Goal: Task Accomplishment & Management: Use online tool/utility

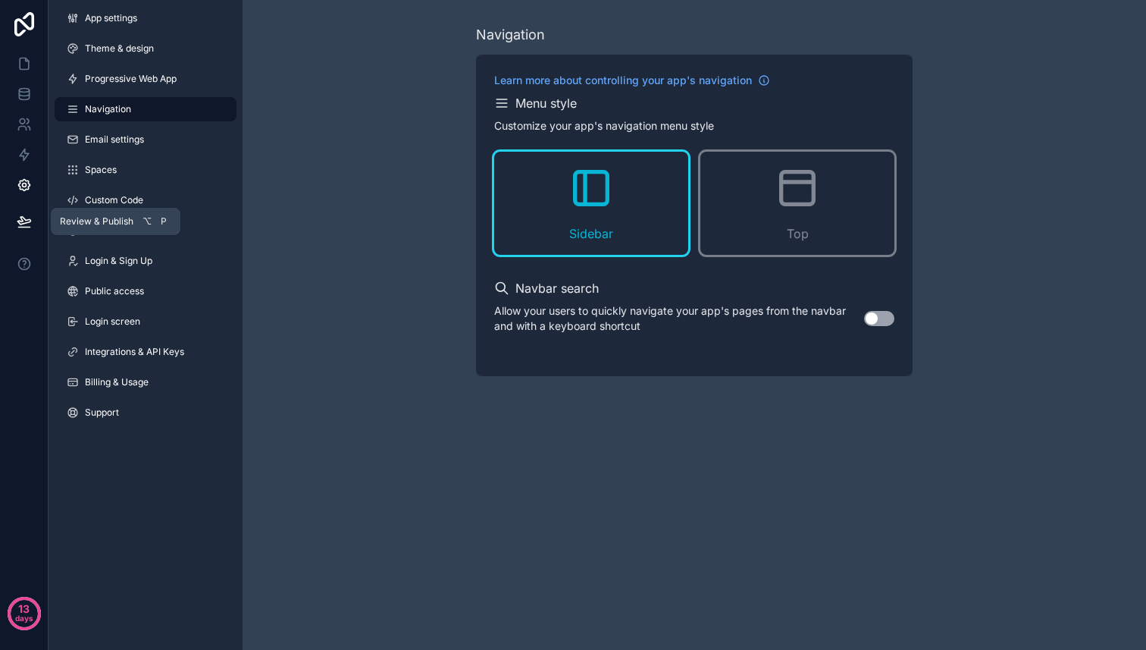
click at [25, 216] on icon at bounding box center [24, 221] width 15 height 15
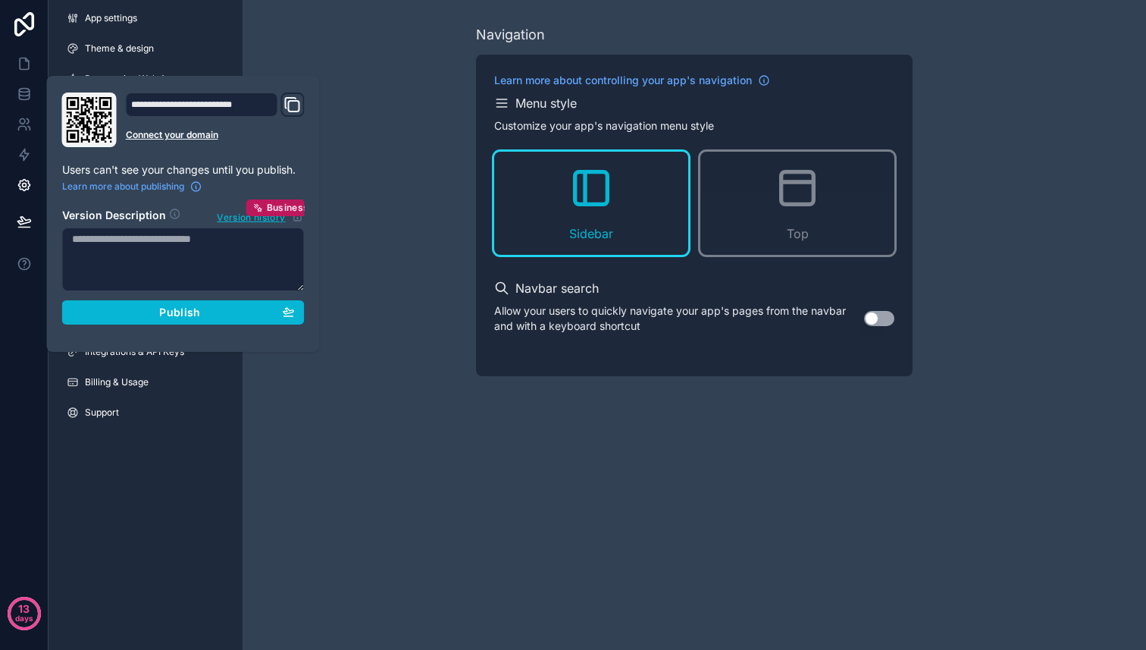
click at [141, 325] on div "**********" at bounding box center [183, 213] width 255 height 243
click at [165, 309] on span "Publish" at bounding box center [179, 312] width 41 height 14
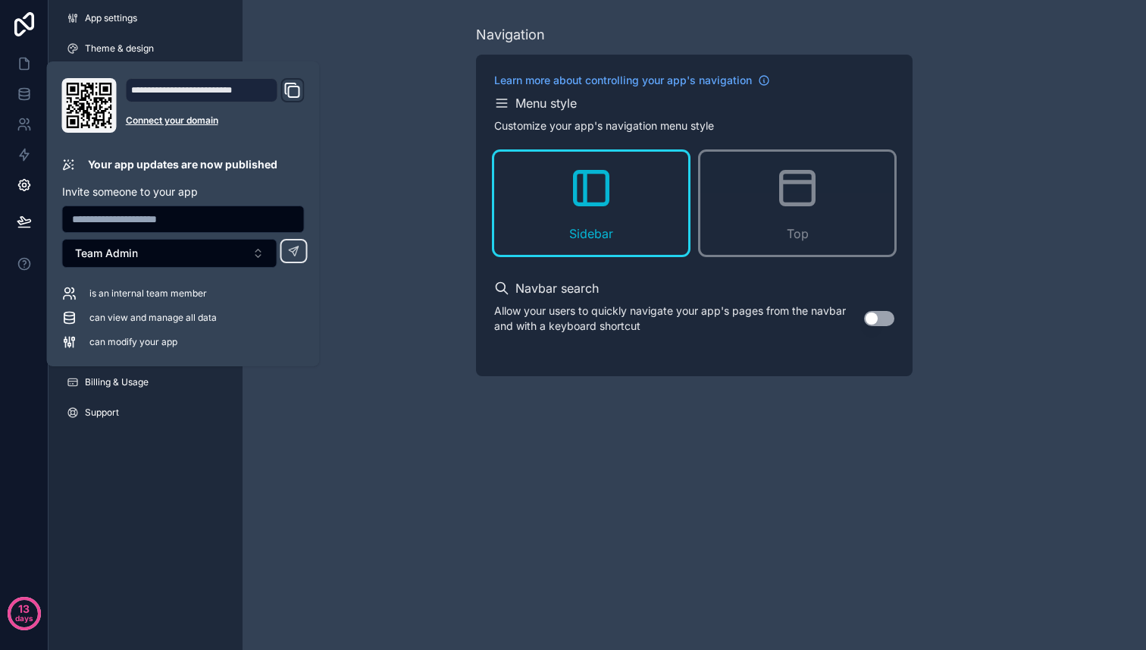
click at [289, 90] on icon "Domain and Custom Link" at bounding box center [294, 91] width 11 height 11
click at [193, 118] on link "Connect your domain" at bounding box center [215, 120] width 179 height 12
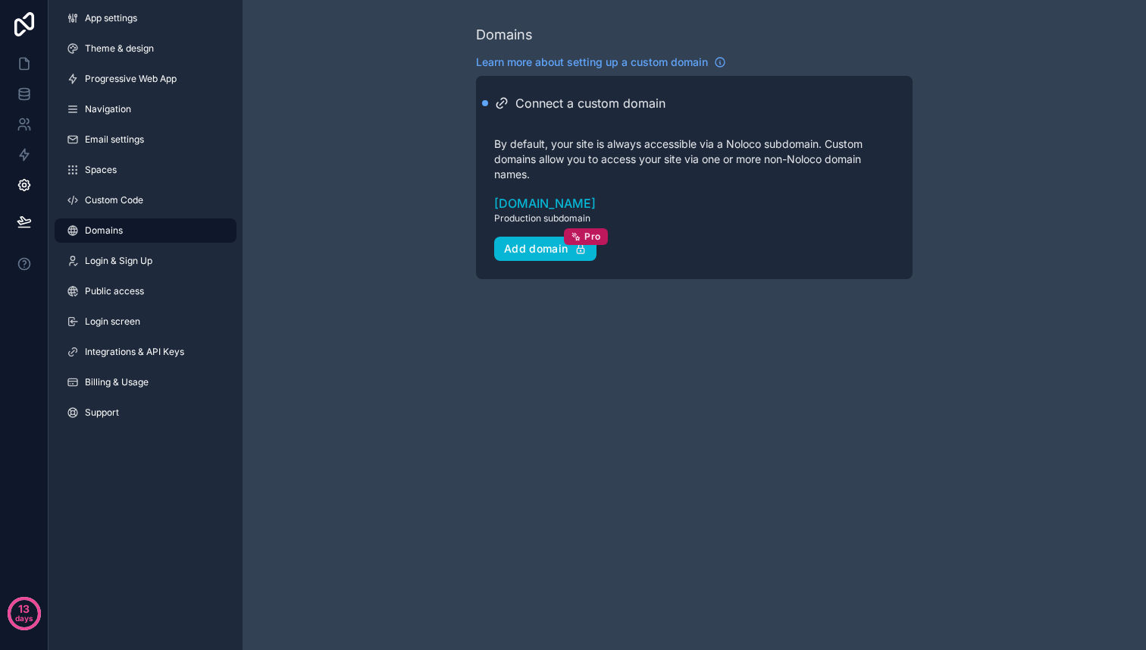
click at [514, 274] on div "Connect a custom domain By default, your site is always accessible via a Noloco…" at bounding box center [694, 177] width 437 height 203
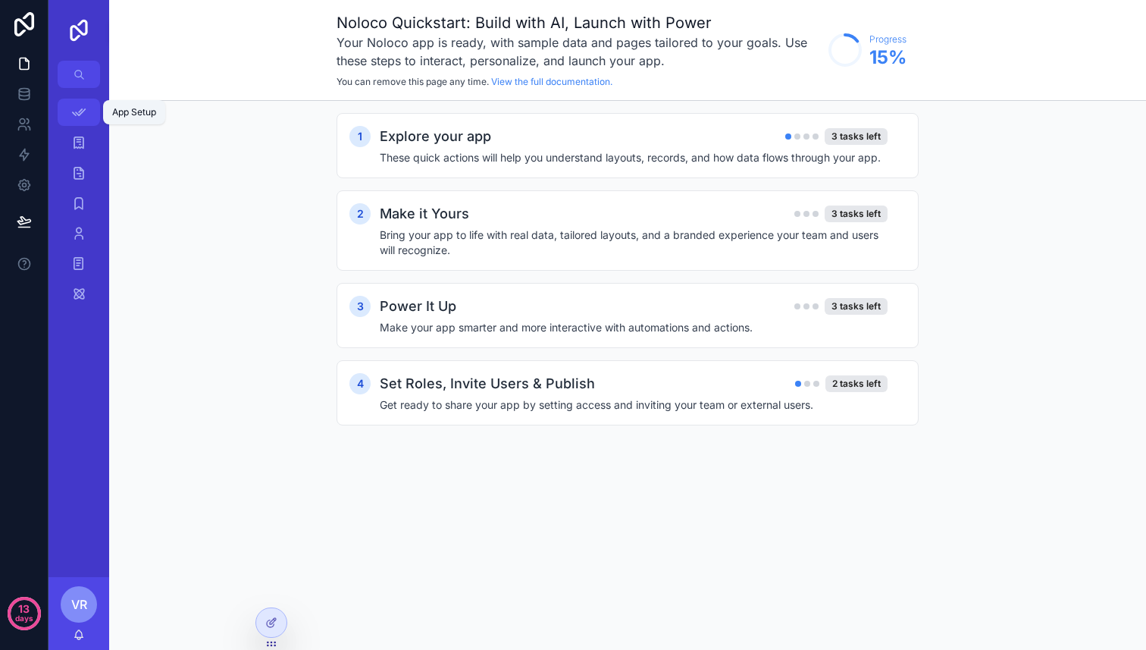
click at [74, 121] on div "App Setup" at bounding box center [79, 112] width 24 height 24
click at [77, 139] on icon "scrollable content" at bounding box center [78, 142] width 15 height 15
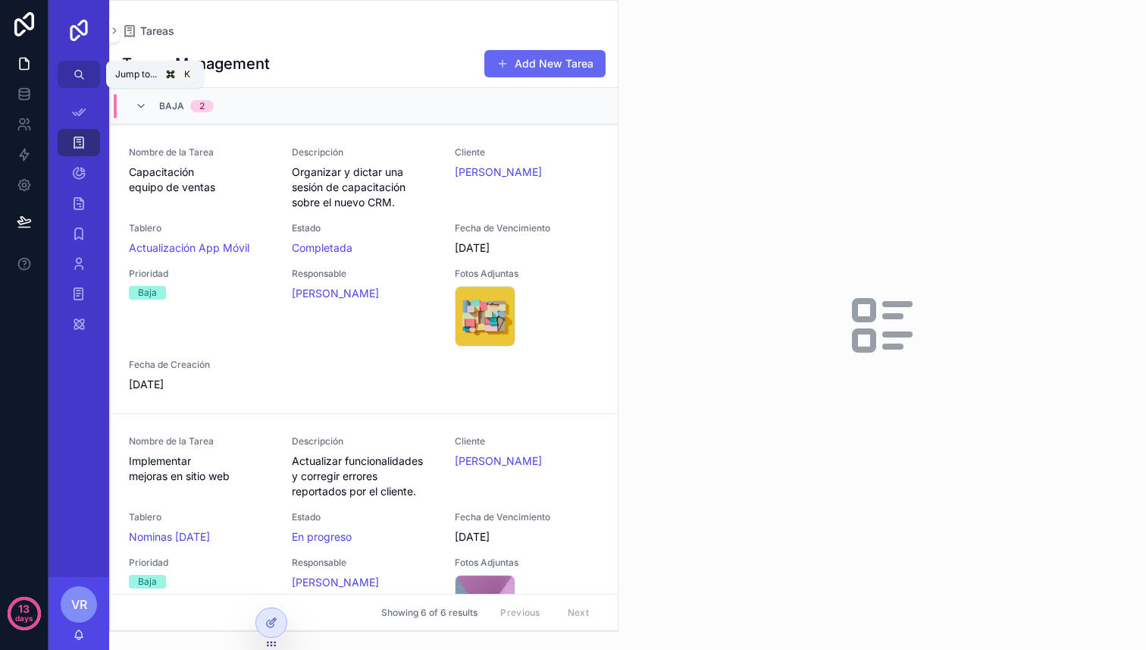
click at [74, 67] on button "scrollable content" at bounding box center [79, 74] width 42 height 27
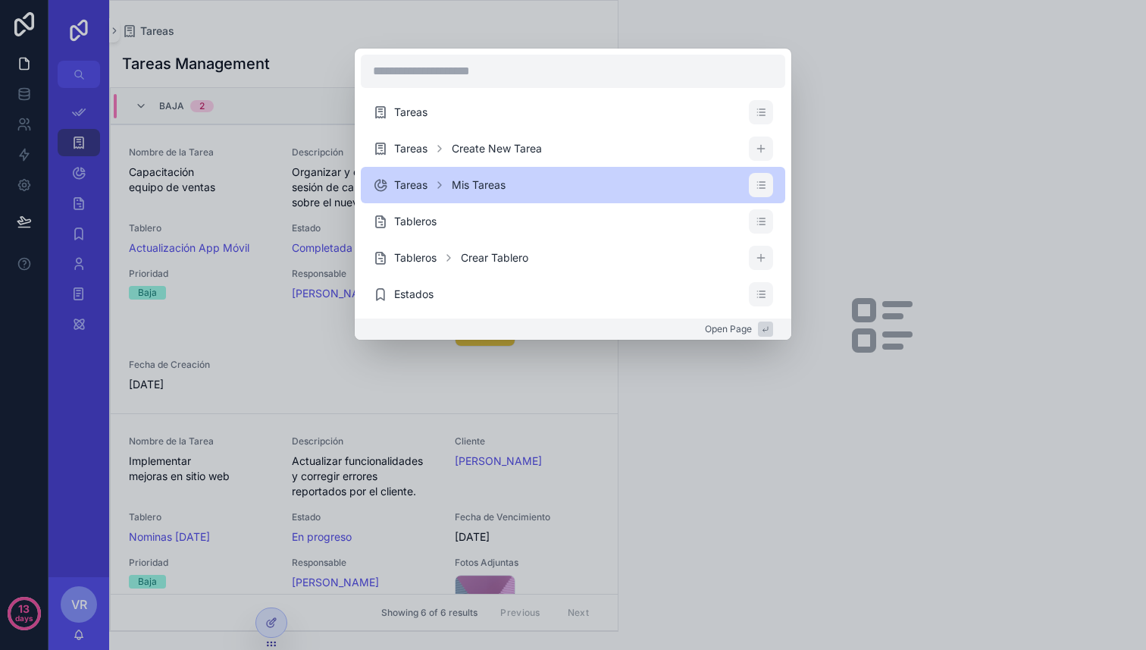
click at [451, 183] on span "Tareas Mis Tareas" at bounding box center [449, 184] width 111 height 15
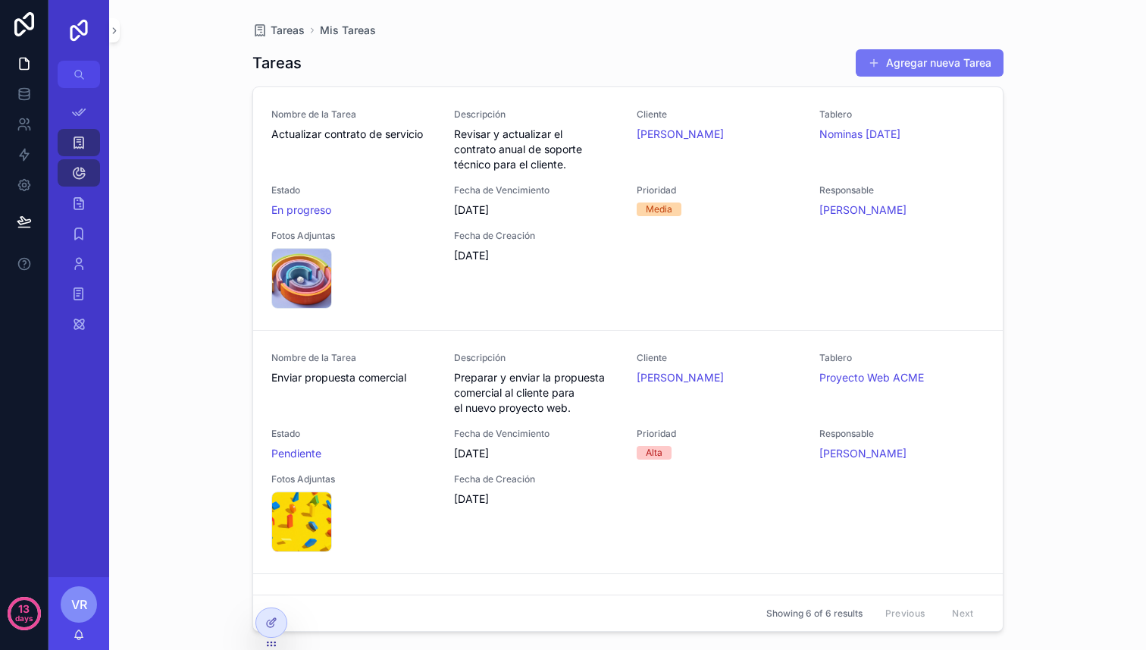
click at [914, 62] on button "Agregar nueva Tarea" at bounding box center [930, 62] width 148 height 27
